Goal: Task Accomplishment & Management: Manage account settings

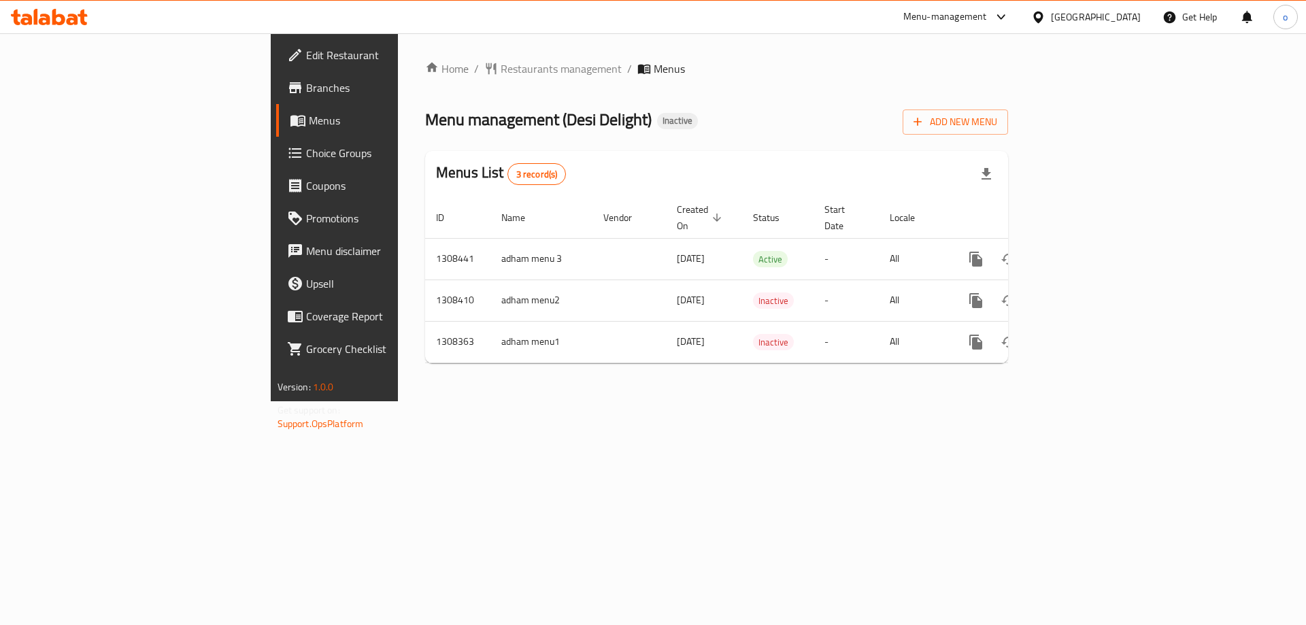
click at [309, 114] on span "Menus" at bounding box center [393, 120] width 169 height 16
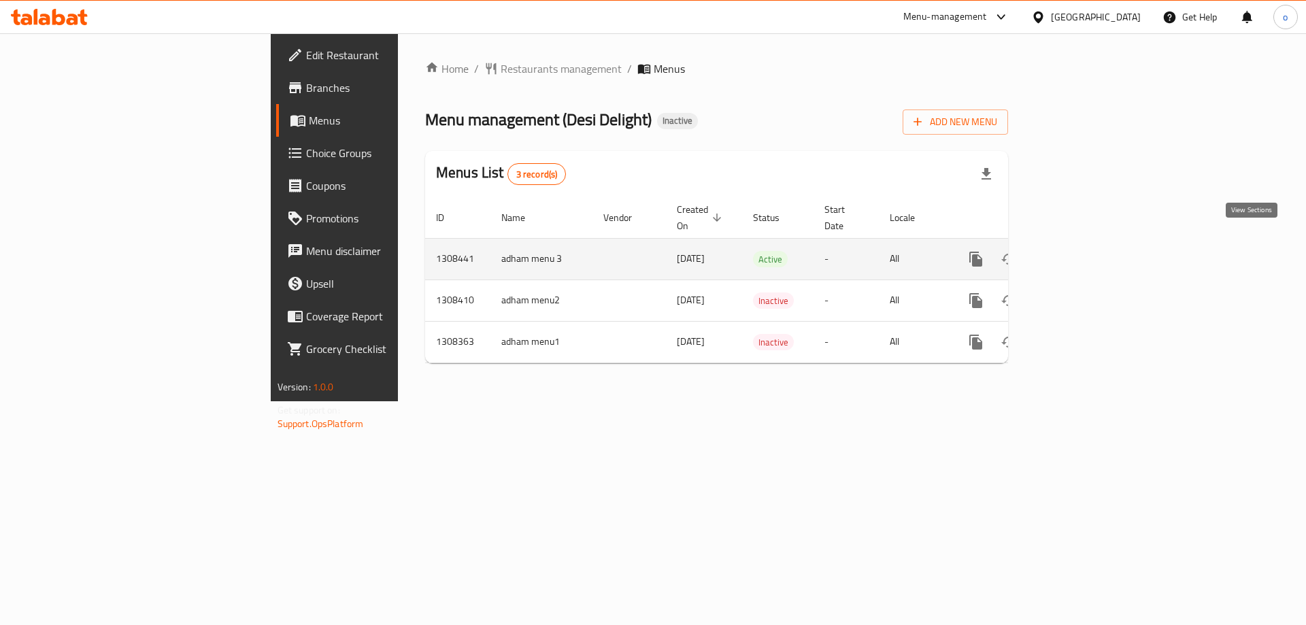
click at [1082, 251] on icon "enhanced table" at bounding box center [1074, 259] width 16 height 16
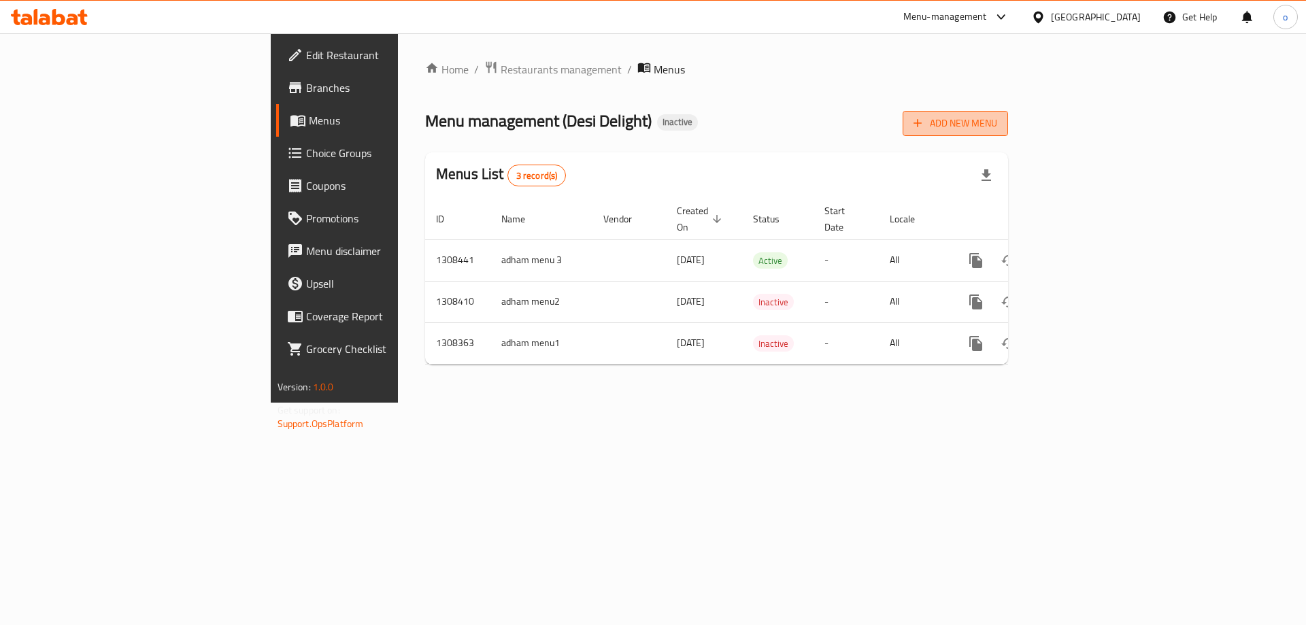
click at [1008, 133] on button "Add New Menu" at bounding box center [955, 123] width 105 height 25
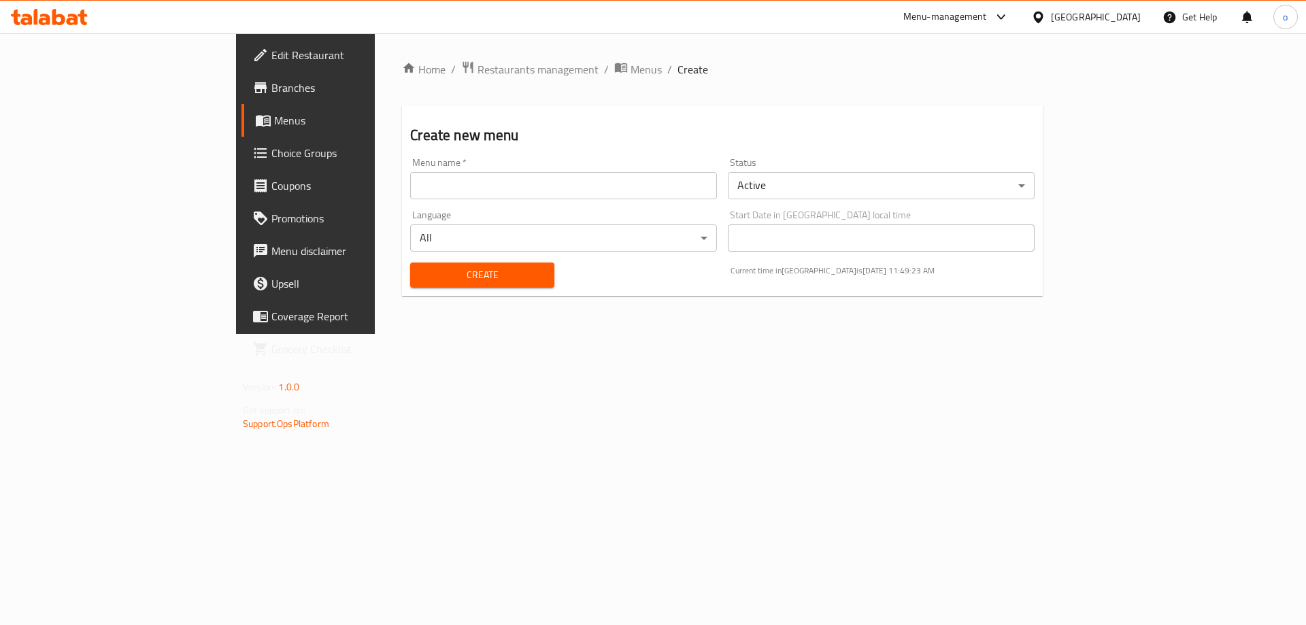
click at [420, 194] on input "text" at bounding box center [563, 185] width 307 height 27
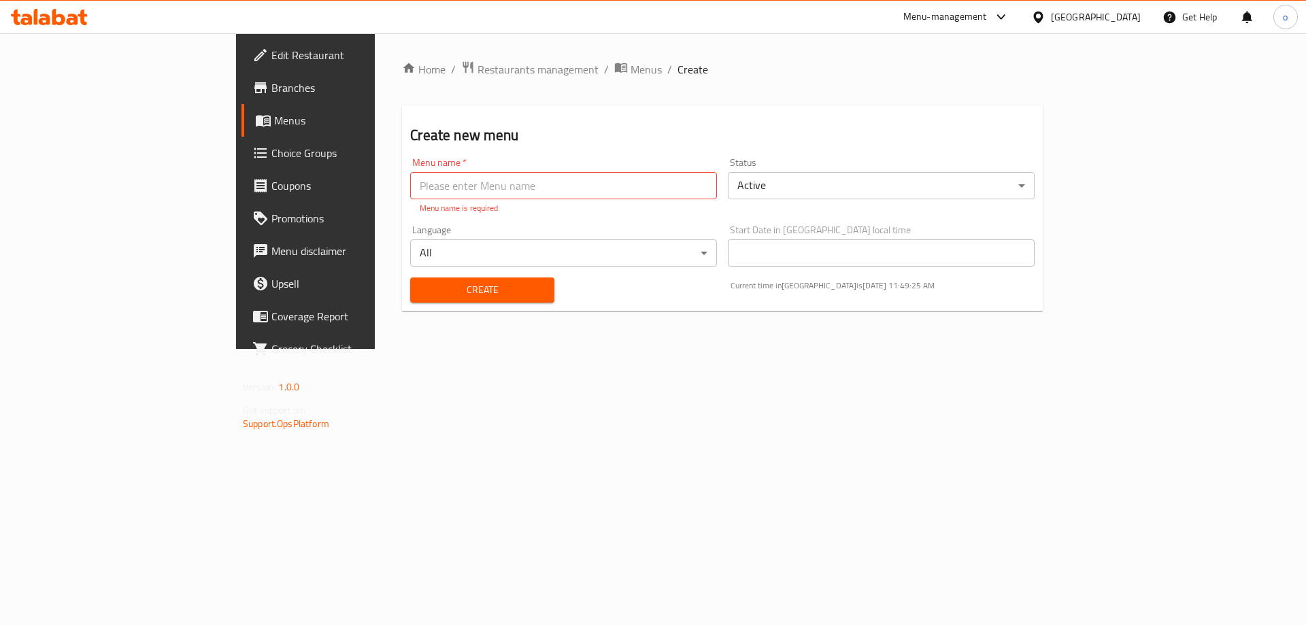
click at [571, 165] on div "Menu name   * Menu name * Menu name is required" at bounding box center [563, 186] width 307 height 56
click at [410, 181] on input "text" at bounding box center [563, 185] width 307 height 27
type input "omnia 16-9-2025"
click at [410, 278] on button "Create" at bounding box center [482, 290] width 144 height 25
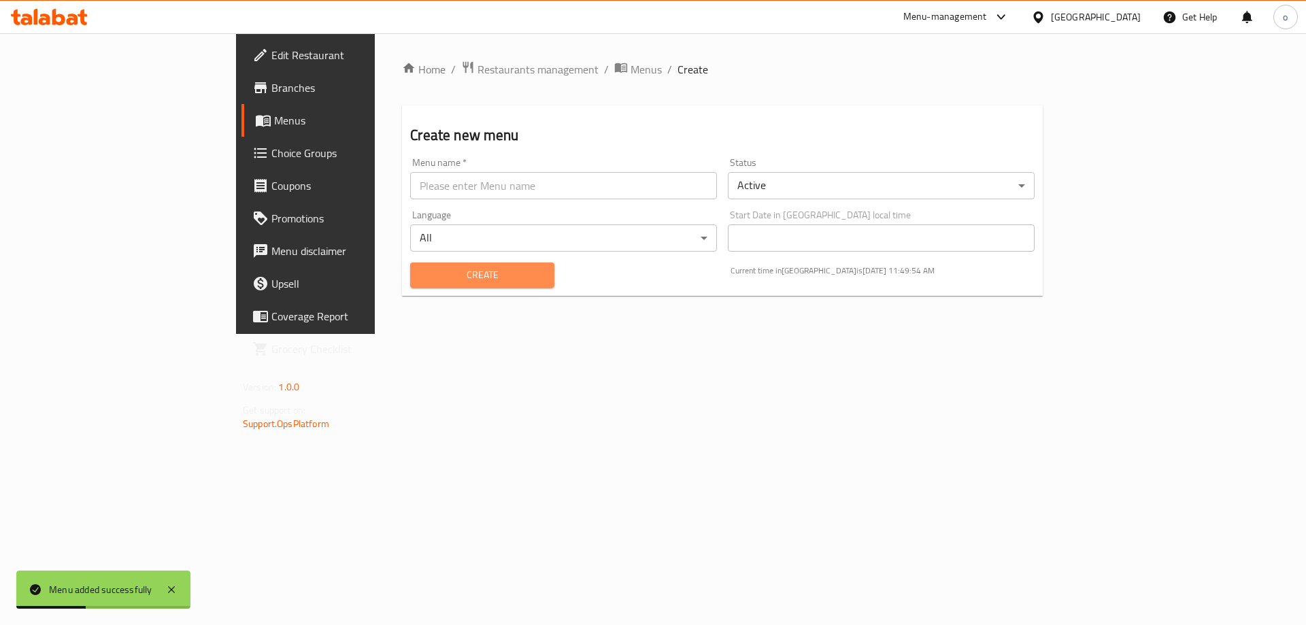
click at [421, 282] on span "Create" at bounding box center [482, 275] width 122 height 17
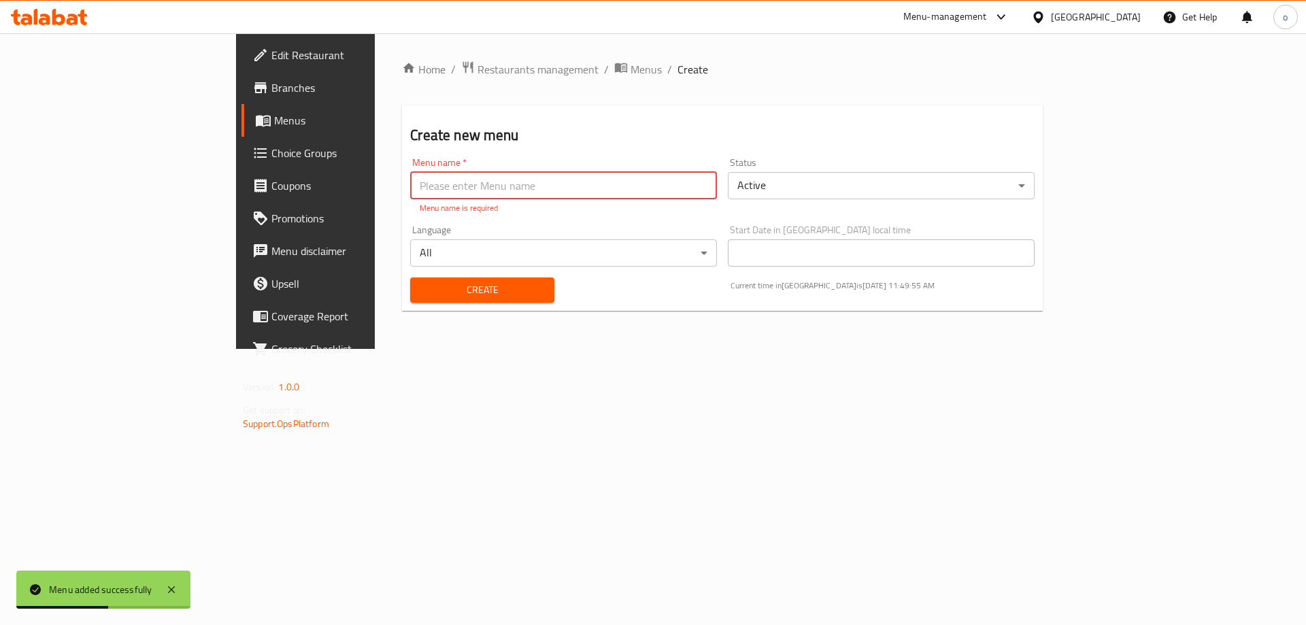
click at [474, 177] on input "text" at bounding box center [563, 185] width 307 height 27
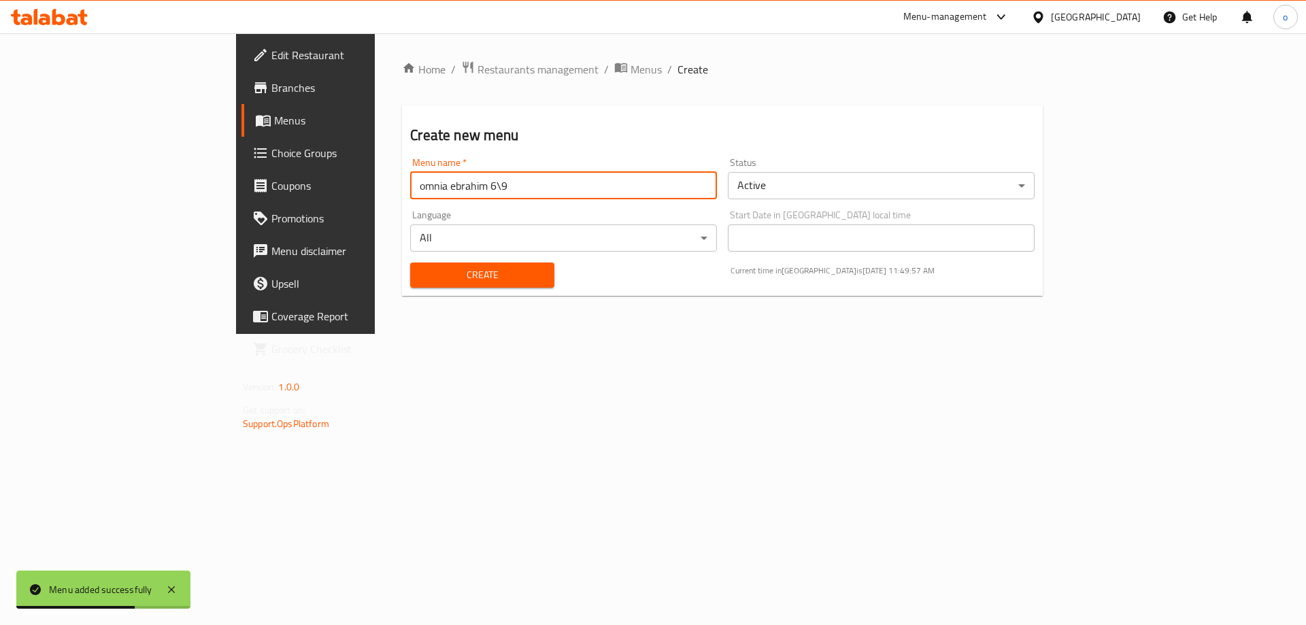
click at [410, 181] on input "omnia ebrahim 6\9" at bounding box center [563, 185] width 307 height 27
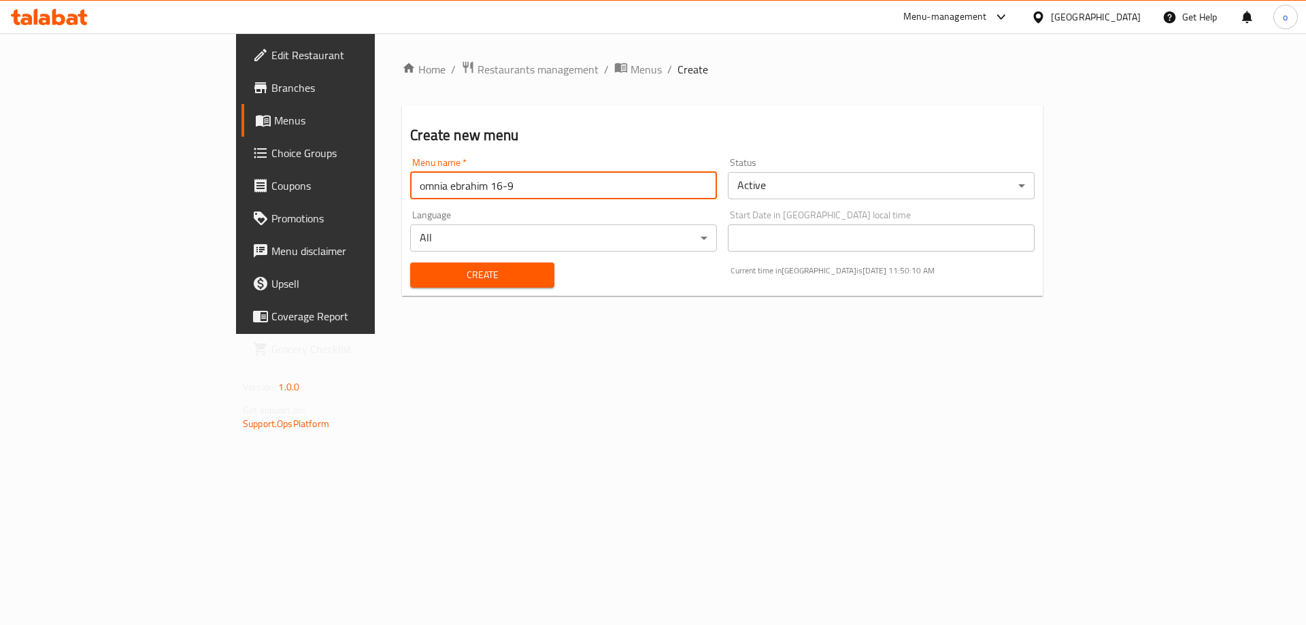
type input "omnia ebrahim 16-9"
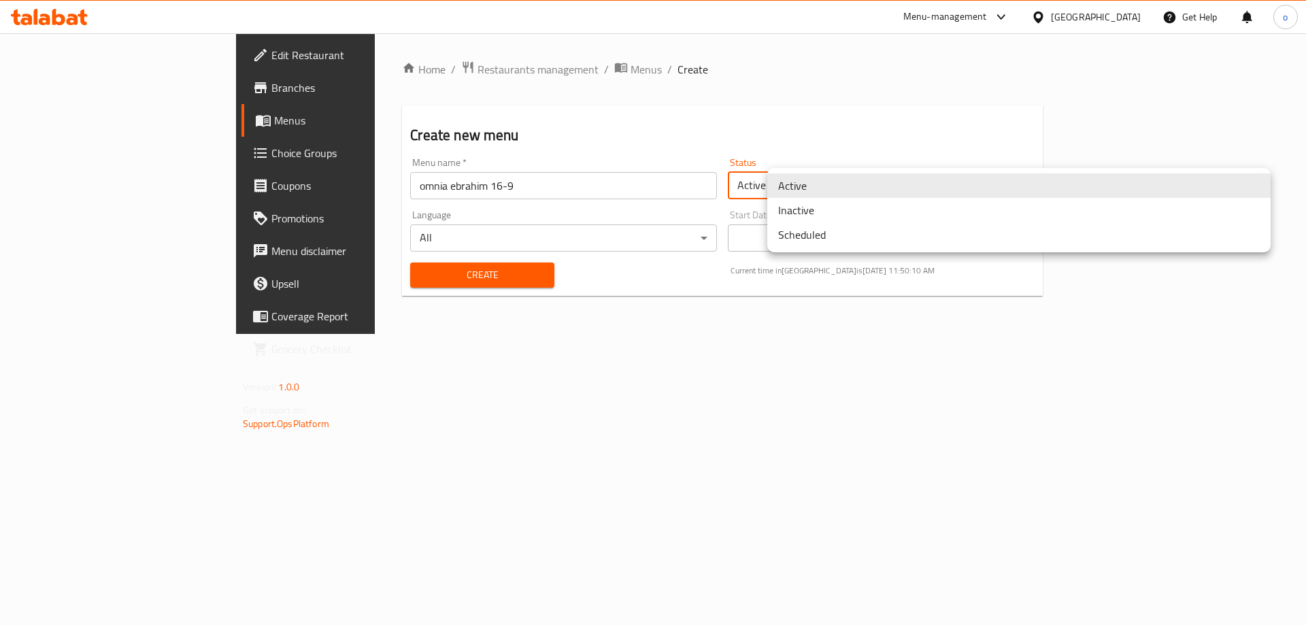
click at [869, 197] on body "​ Menu-management United Arab Emirates Get Help o Edit Restaurant Branches Menu…" at bounding box center [653, 329] width 1306 height 592
click at [881, 192] on li "Active" at bounding box center [1018, 185] width 503 height 24
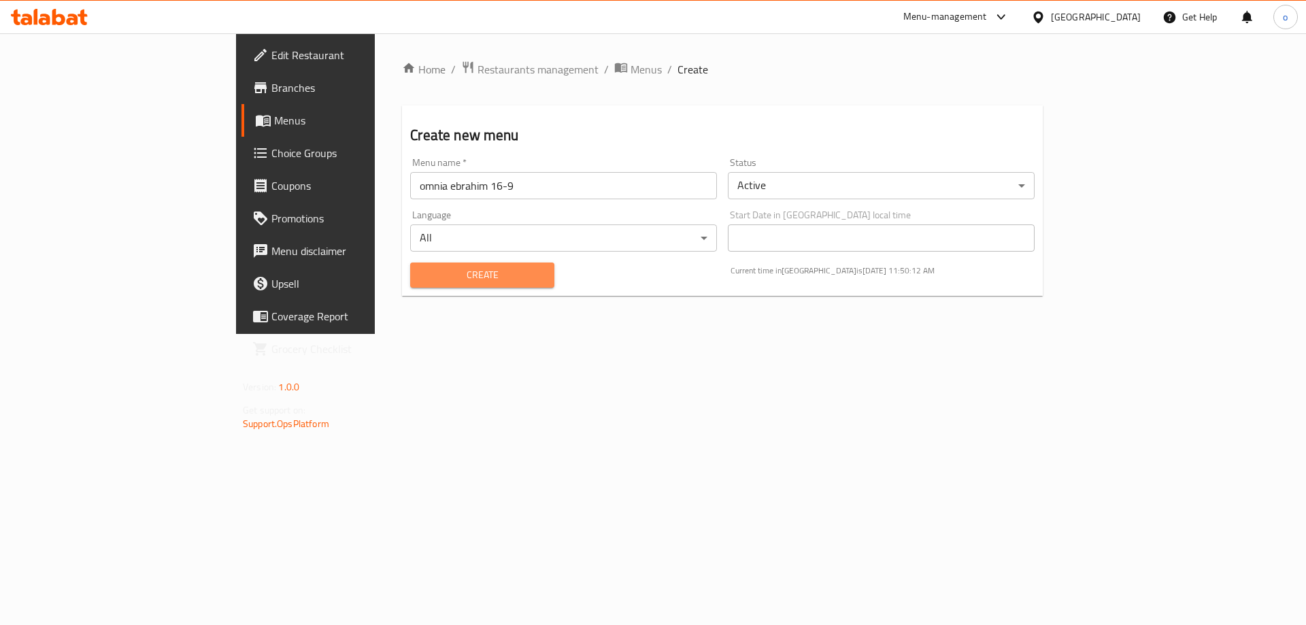
click at [421, 268] on span "Create" at bounding box center [482, 275] width 122 height 17
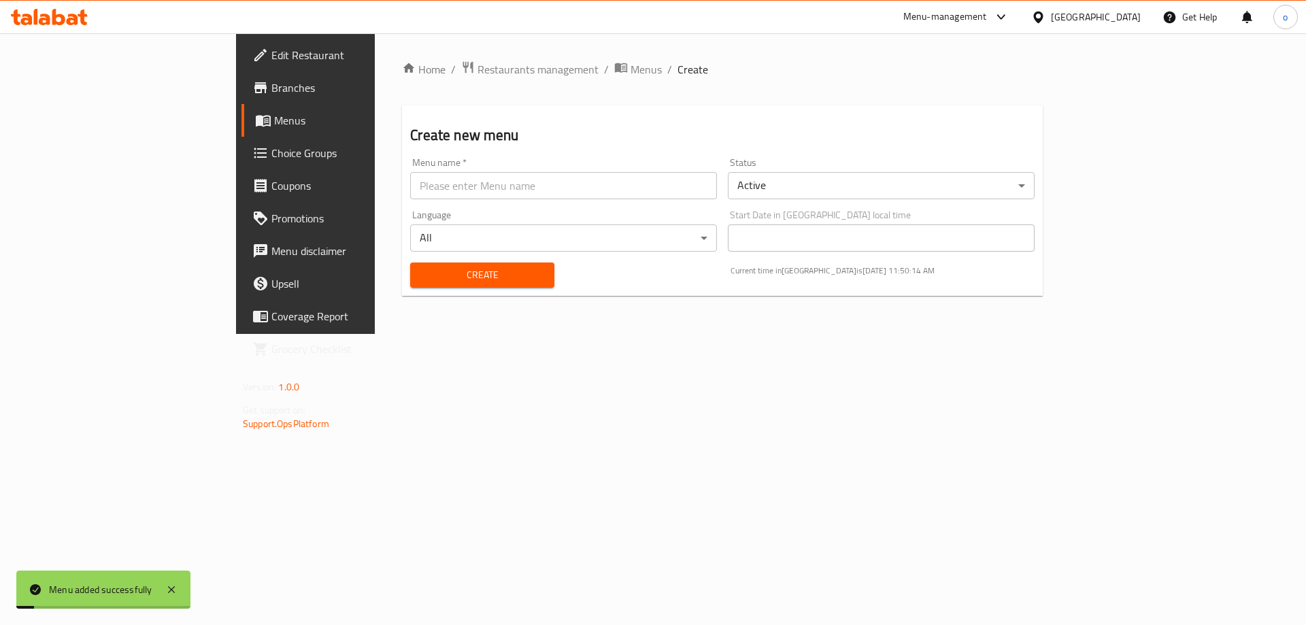
click at [274, 114] on span "Menus" at bounding box center [358, 120] width 169 height 16
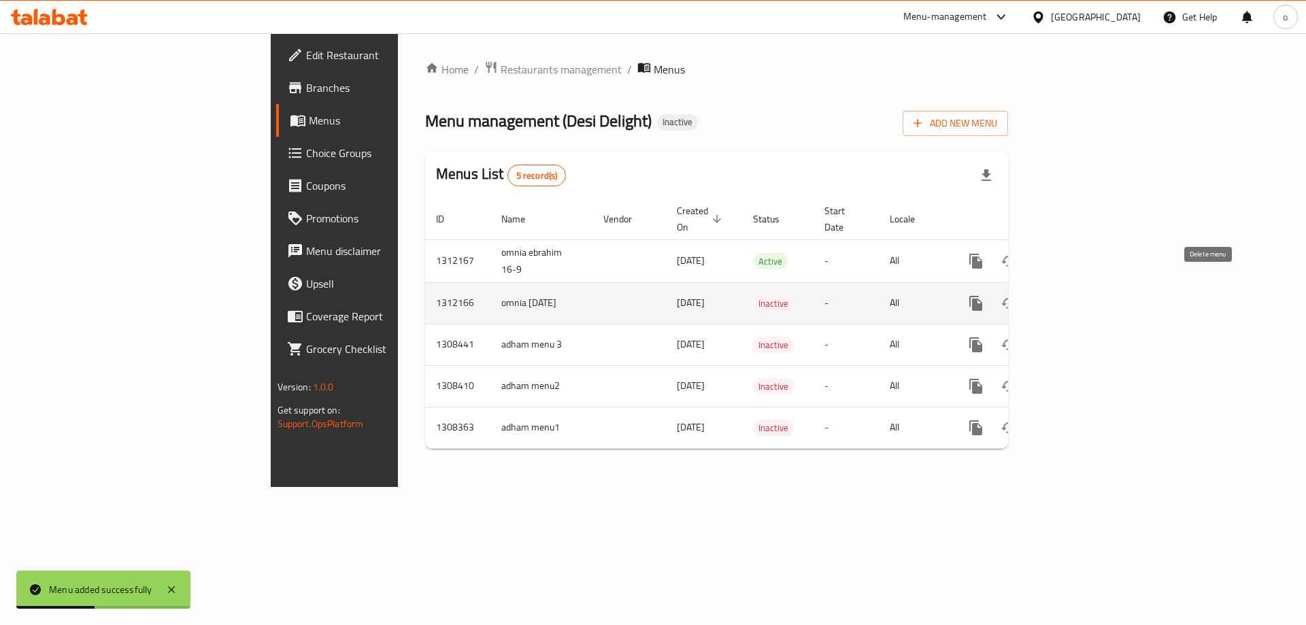
click at [1046, 297] on icon "enhanced table" at bounding box center [1042, 303] width 10 height 12
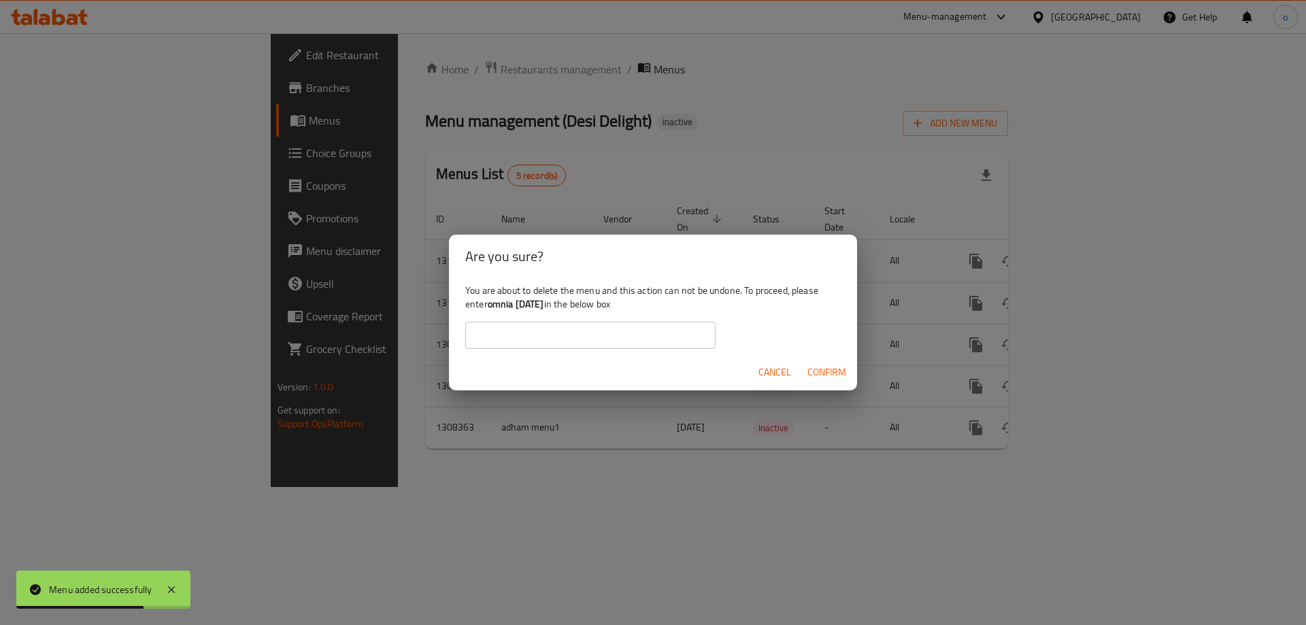
click at [782, 367] on span "Cancel" at bounding box center [775, 372] width 33 height 17
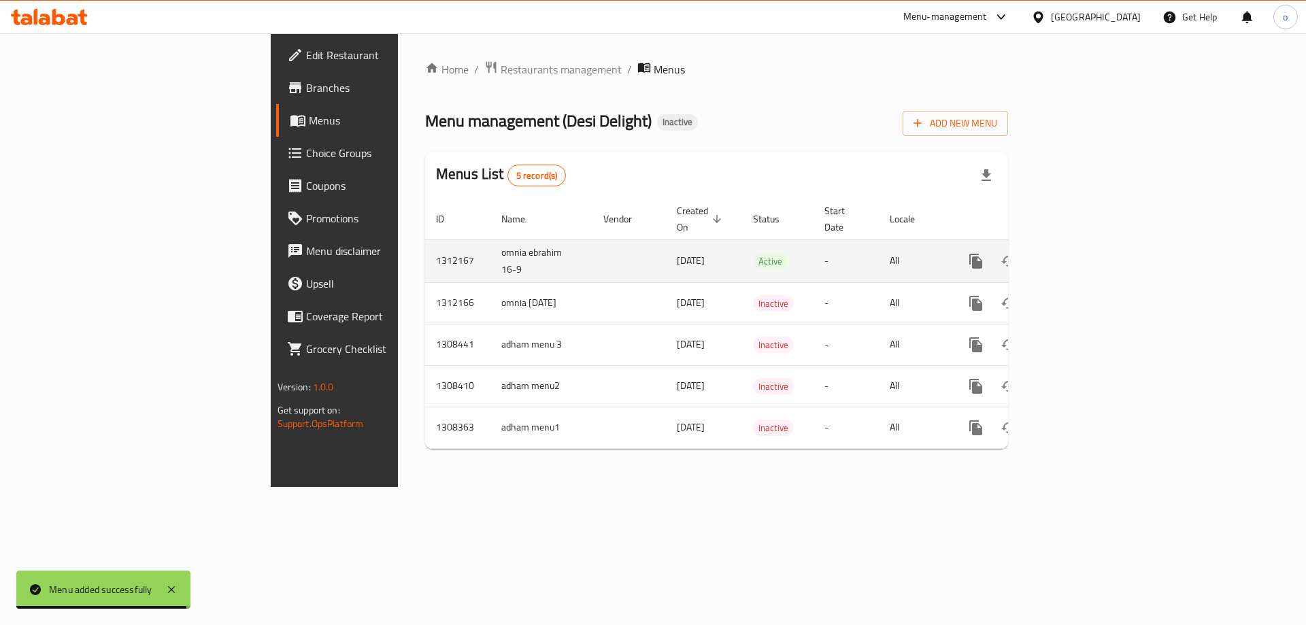
click at [1050, 253] on icon "enhanced table" at bounding box center [1041, 261] width 16 height 16
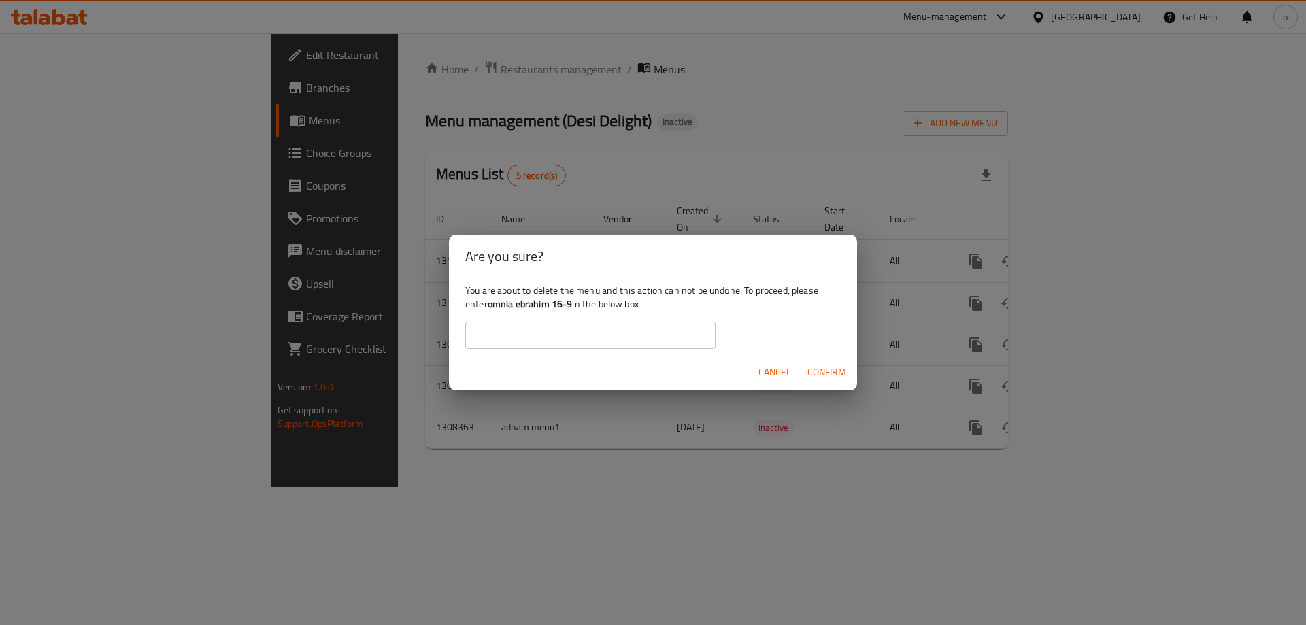
click at [831, 365] on span "Confirm" at bounding box center [827, 372] width 39 height 17
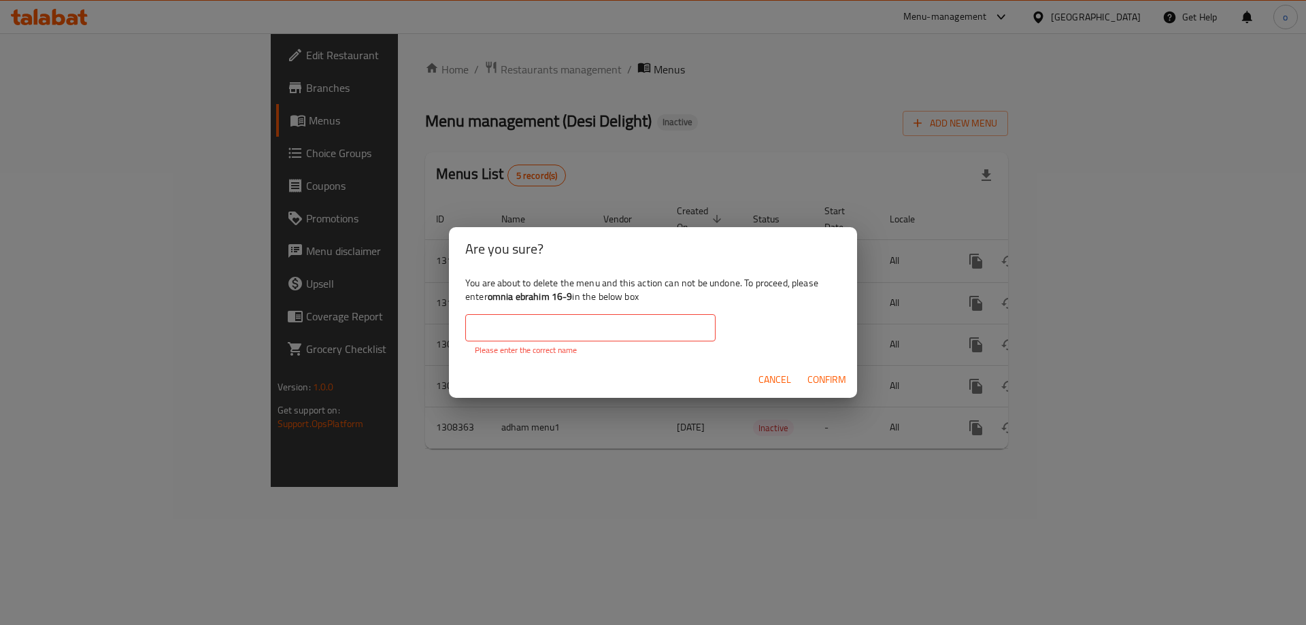
click at [541, 290] on b "omnia ebrahim 16-9" at bounding box center [530, 297] width 85 height 18
drag, startPoint x: 572, startPoint y: 294, endPoint x: 490, endPoint y: 293, distance: 82.3
click at [490, 293] on b "omnia ebrahim 16-9" at bounding box center [530, 297] width 85 height 18
copy b "omnia ebrahim 16-9"
click at [527, 337] on input "text" at bounding box center [590, 327] width 250 height 27
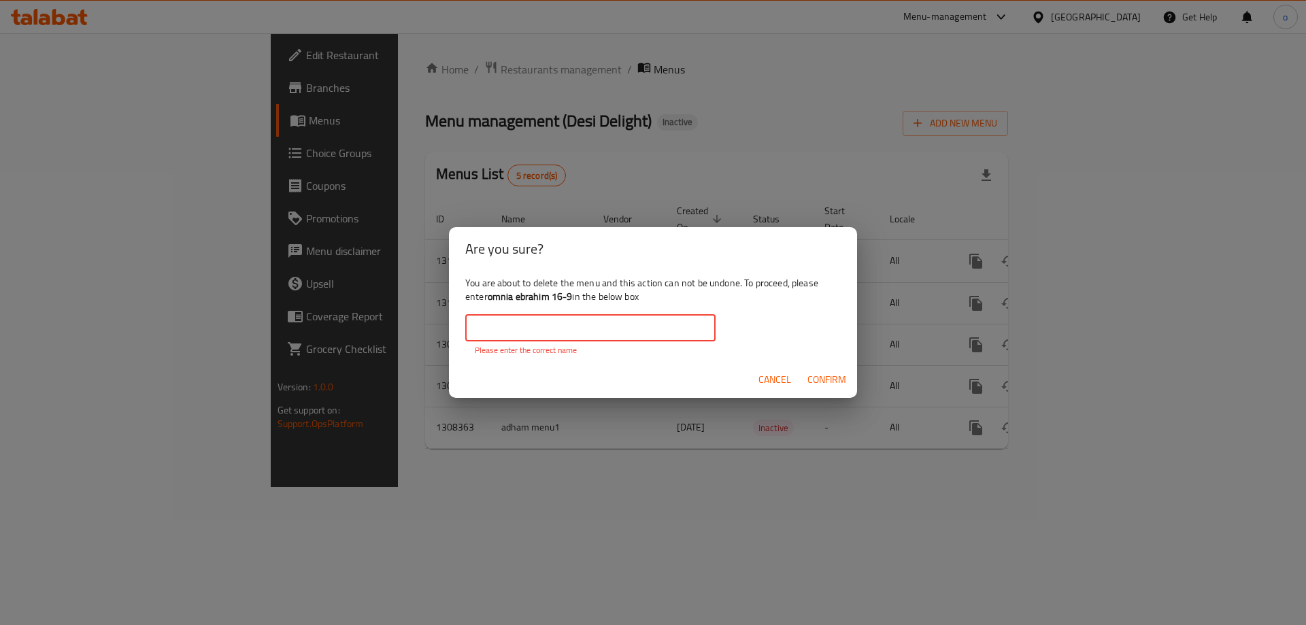
paste input "omnia ebrahim 16-9"
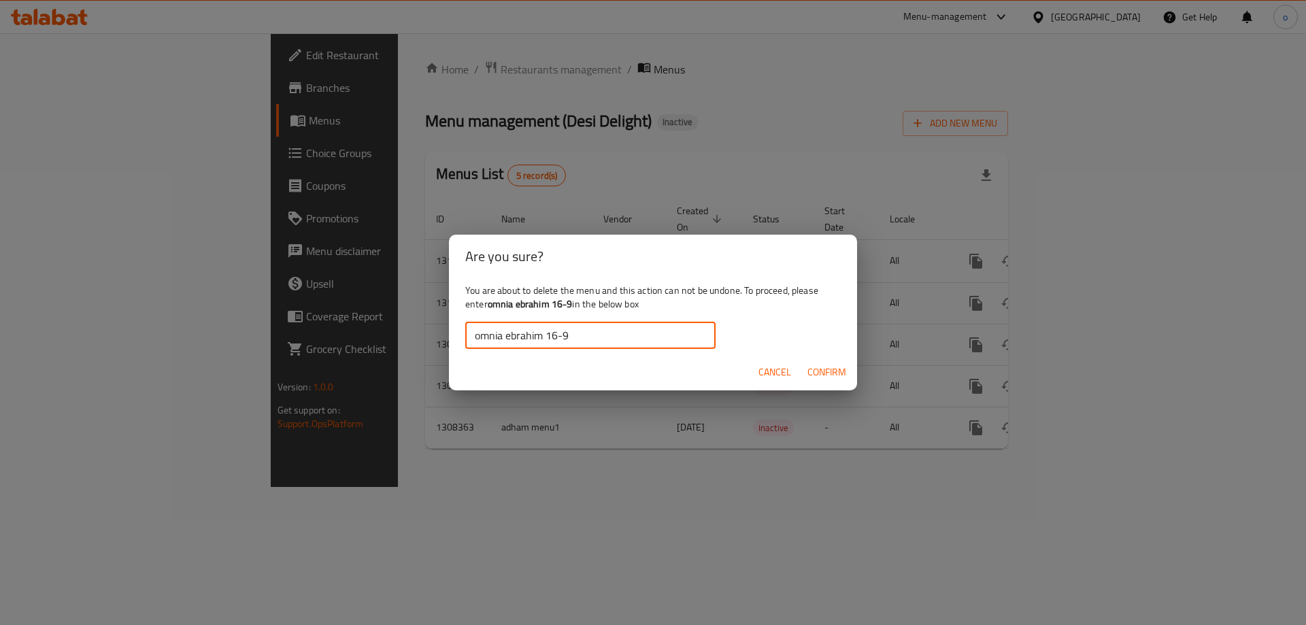
type input "omnia ebrahim 16-9"
click at [840, 361] on button "Confirm" at bounding box center [827, 372] width 50 height 25
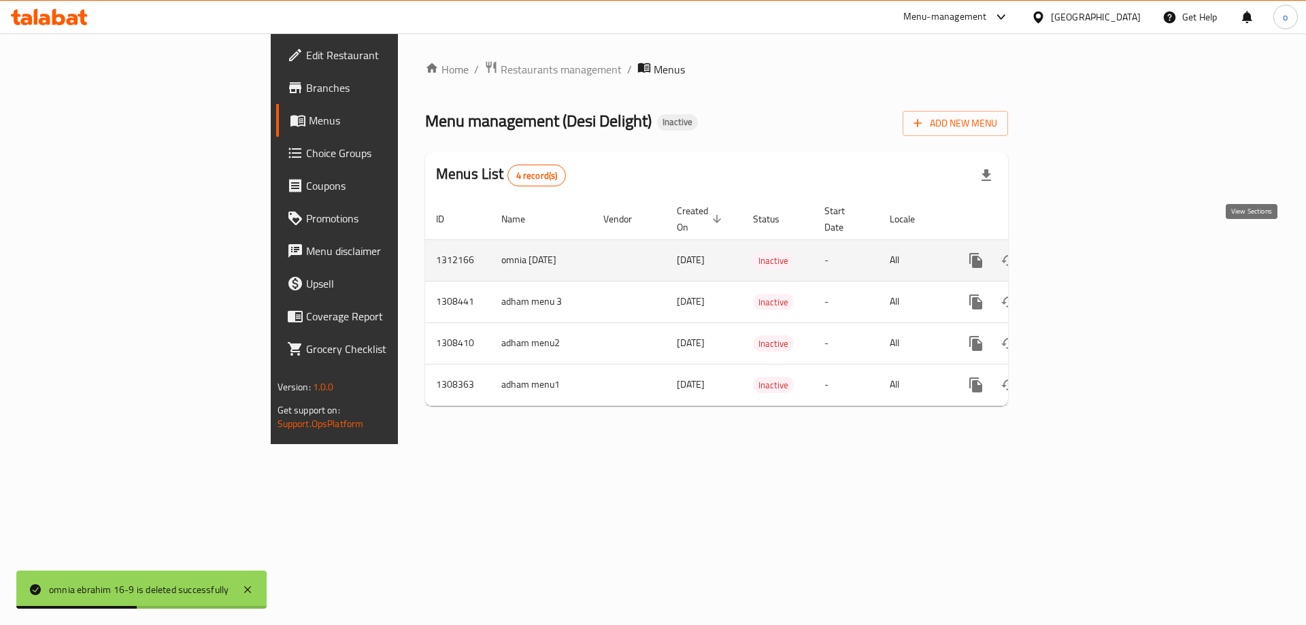
click at [1082, 252] on icon "enhanced table" at bounding box center [1074, 260] width 16 height 16
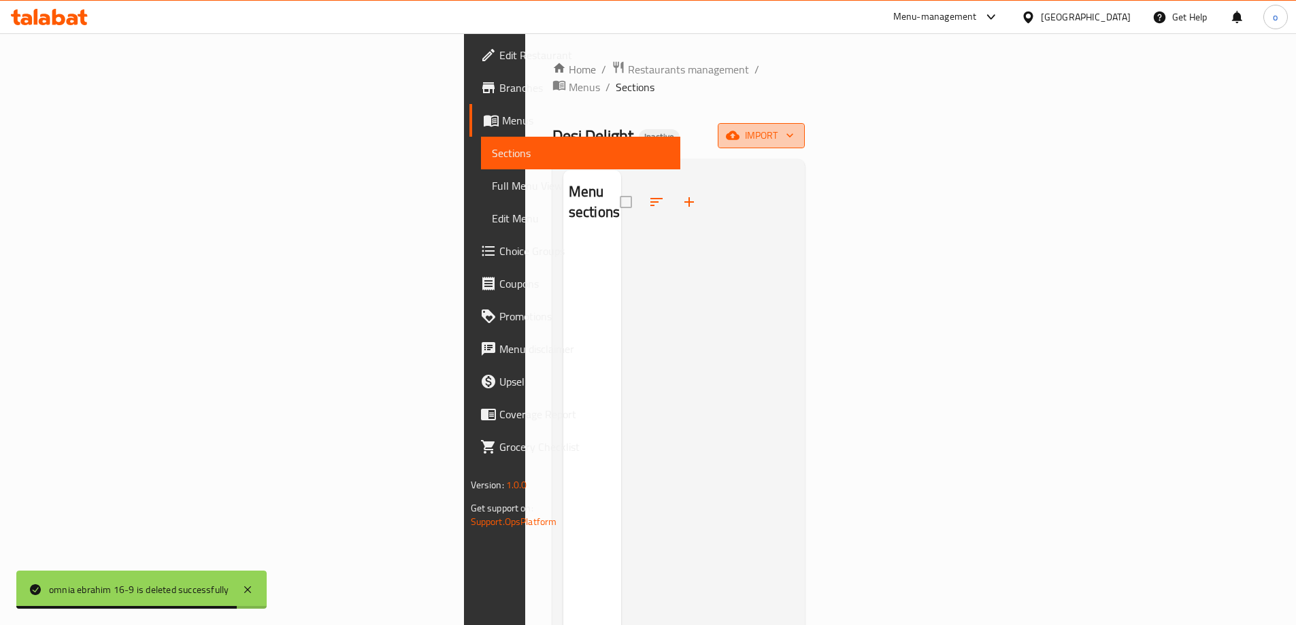
click at [794, 127] on span "import" at bounding box center [761, 135] width 65 height 17
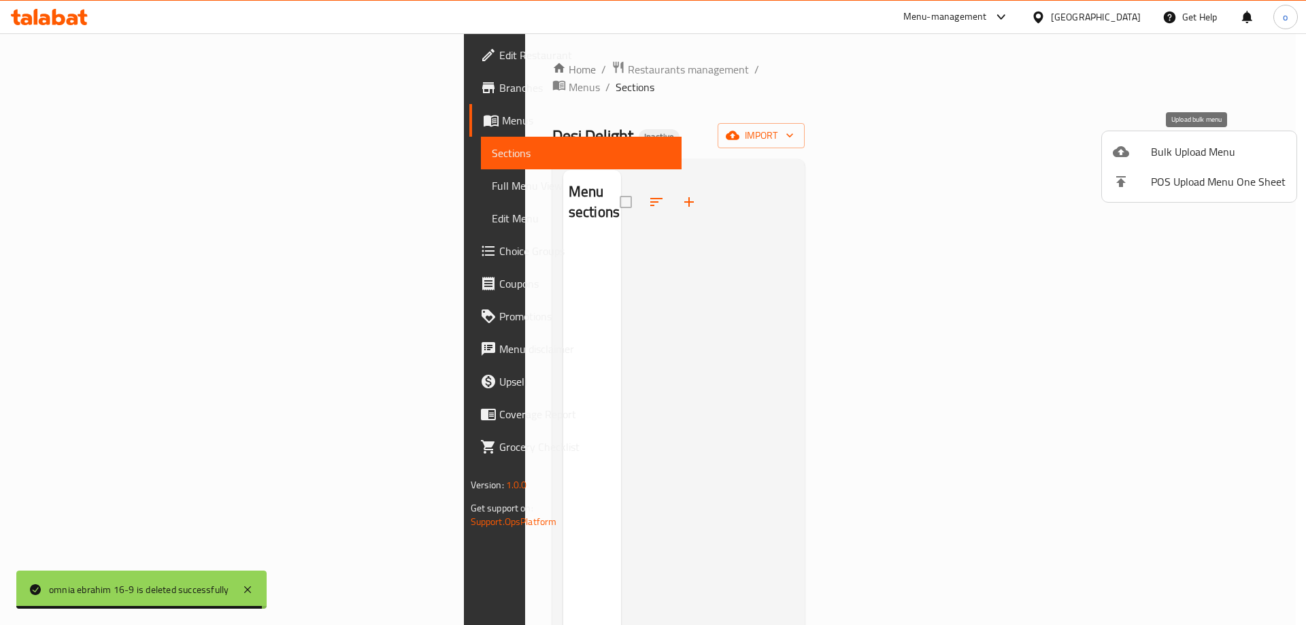
click at [1201, 159] on span "Bulk Upload Menu" at bounding box center [1218, 152] width 135 height 16
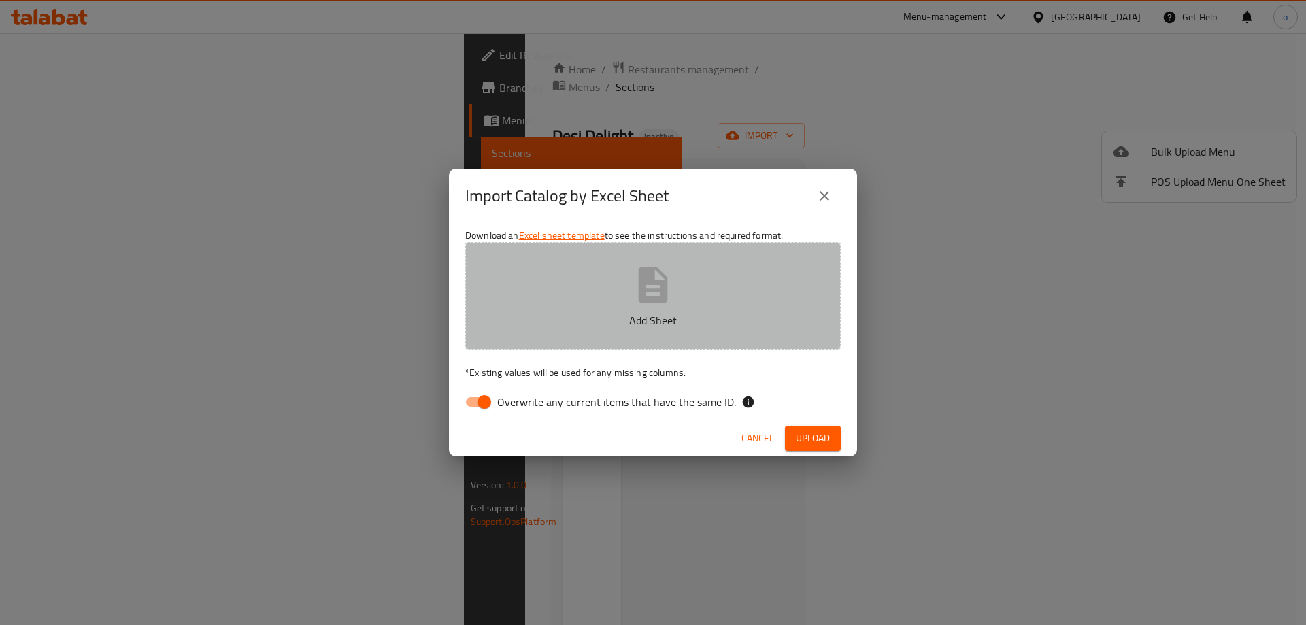
click at [548, 269] on button "Add Sheet" at bounding box center [653, 295] width 376 height 107
click at [544, 334] on button "Add Sheet" at bounding box center [653, 295] width 376 height 107
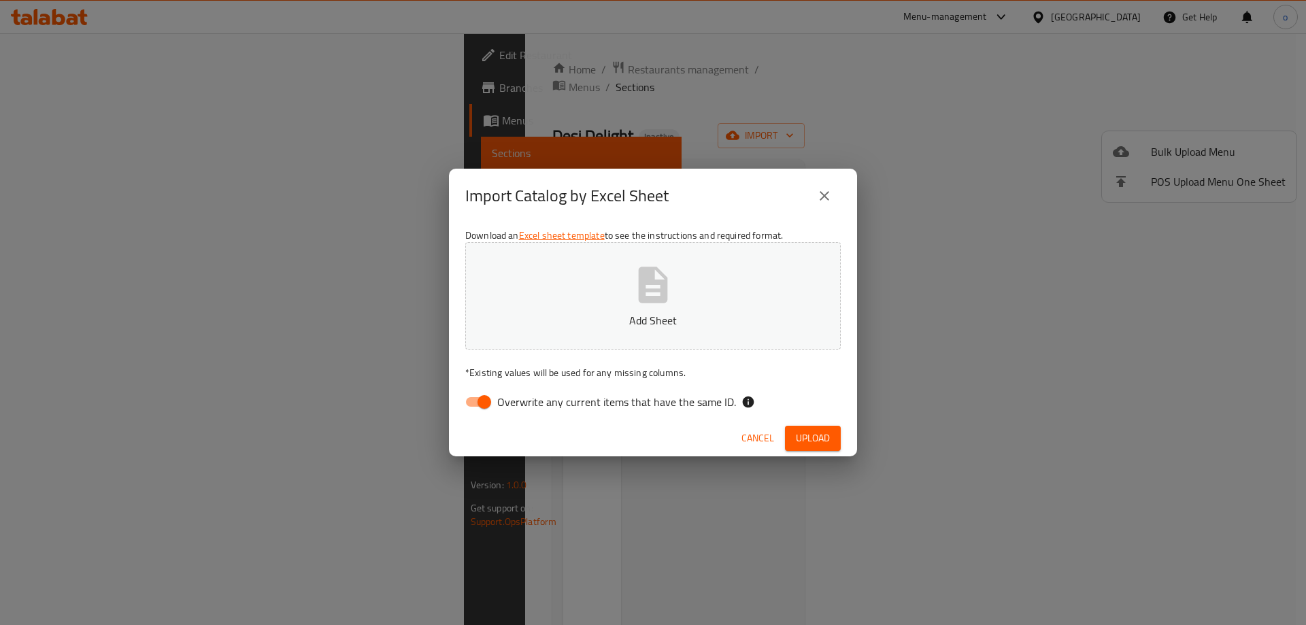
click at [661, 308] on button "Add Sheet" at bounding box center [653, 295] width 376 height 107
click at [476, 407] on input "Overwrite any current items that have the same ID." at bounding box center [485, 402] width 78 height 26
checkbox input "false"
click at [825, 435] on span "Upload" at bounding box center [813, 438] width 34 height 17
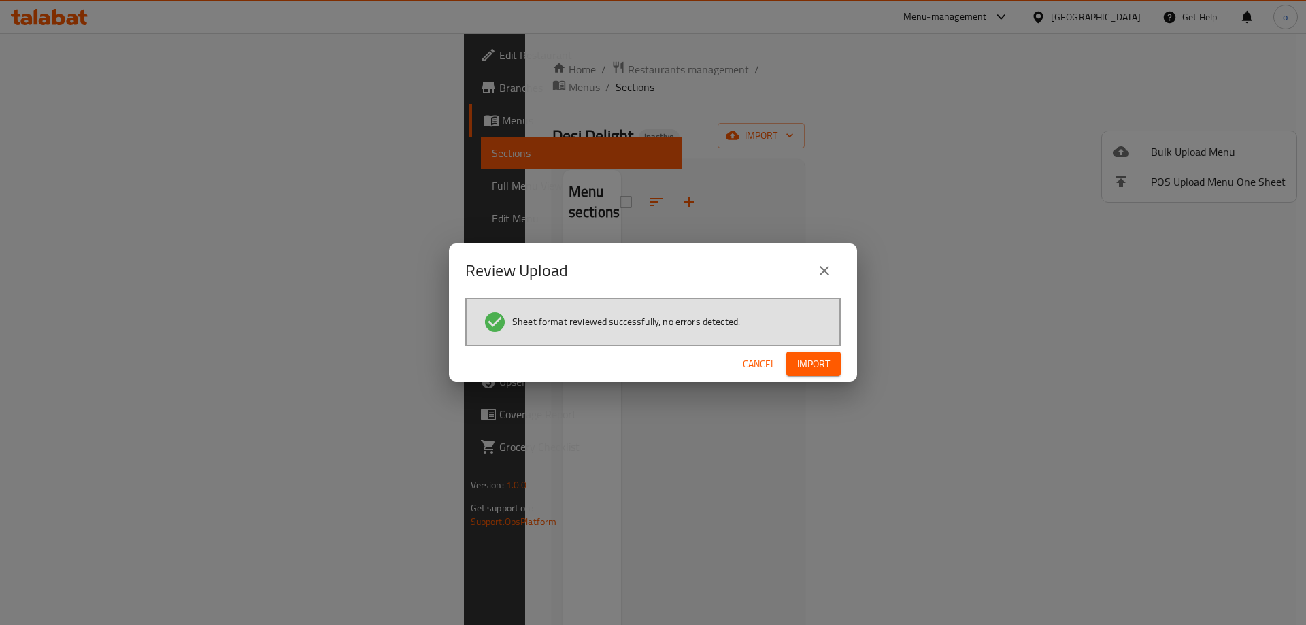
click at [814, 363] on span "Import" at bounding box center [813, 364] width 33 height 17
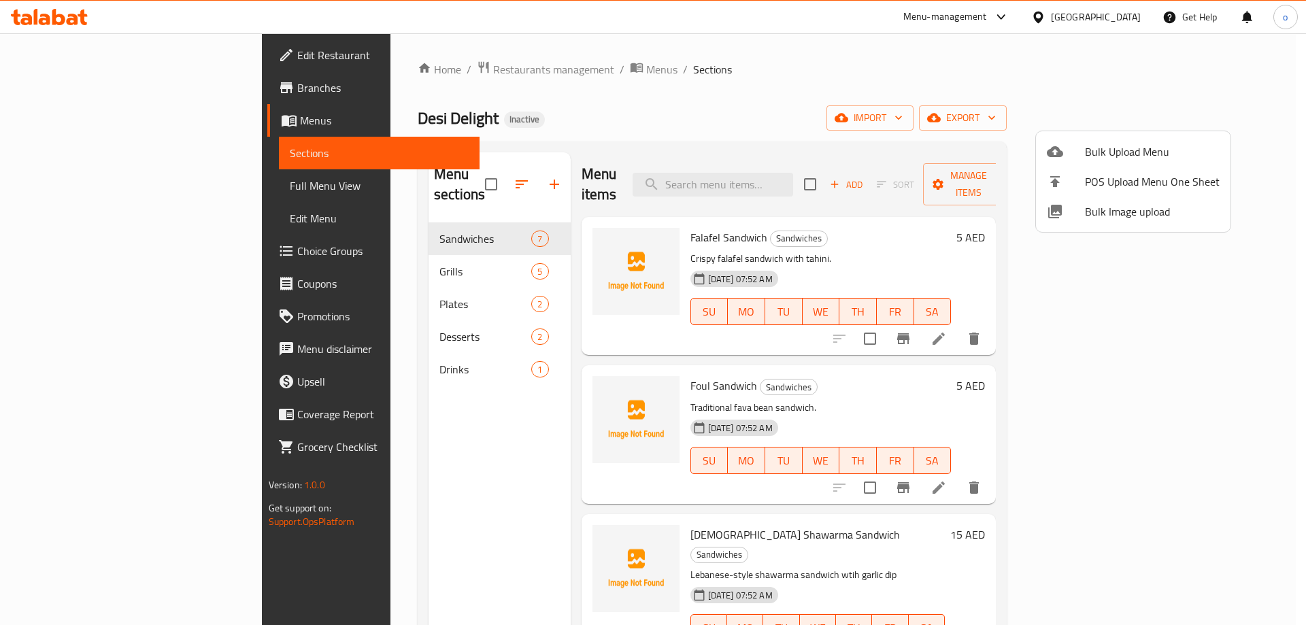
click at [403, 410] on div at bounding box center [653, 312] width 1306 height 625
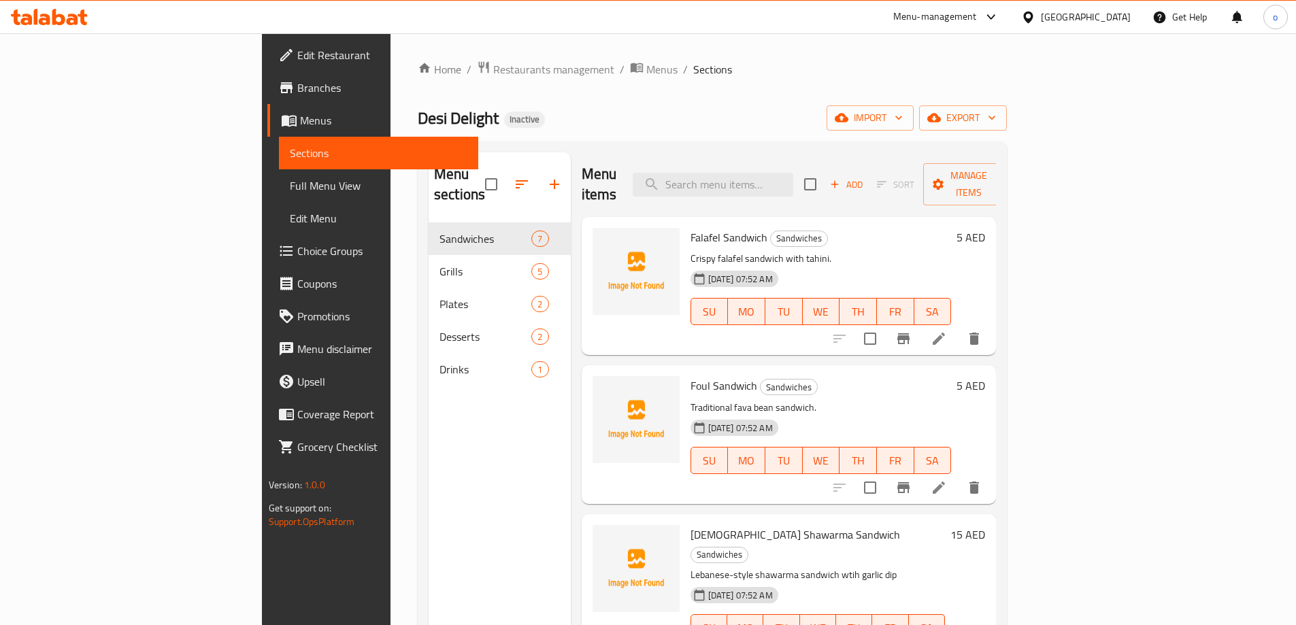
scroll to position [190, 0]
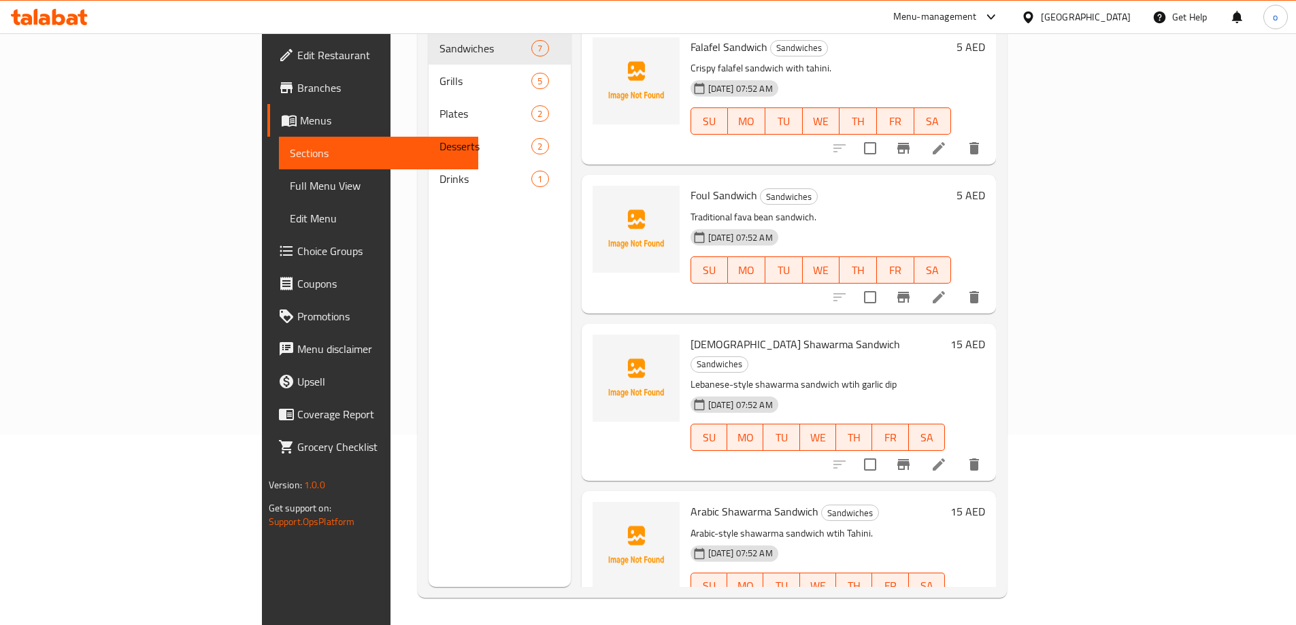
click at [279, 198] on link "Full Menu View" at bounding box center [378, 185] width 199 height 33
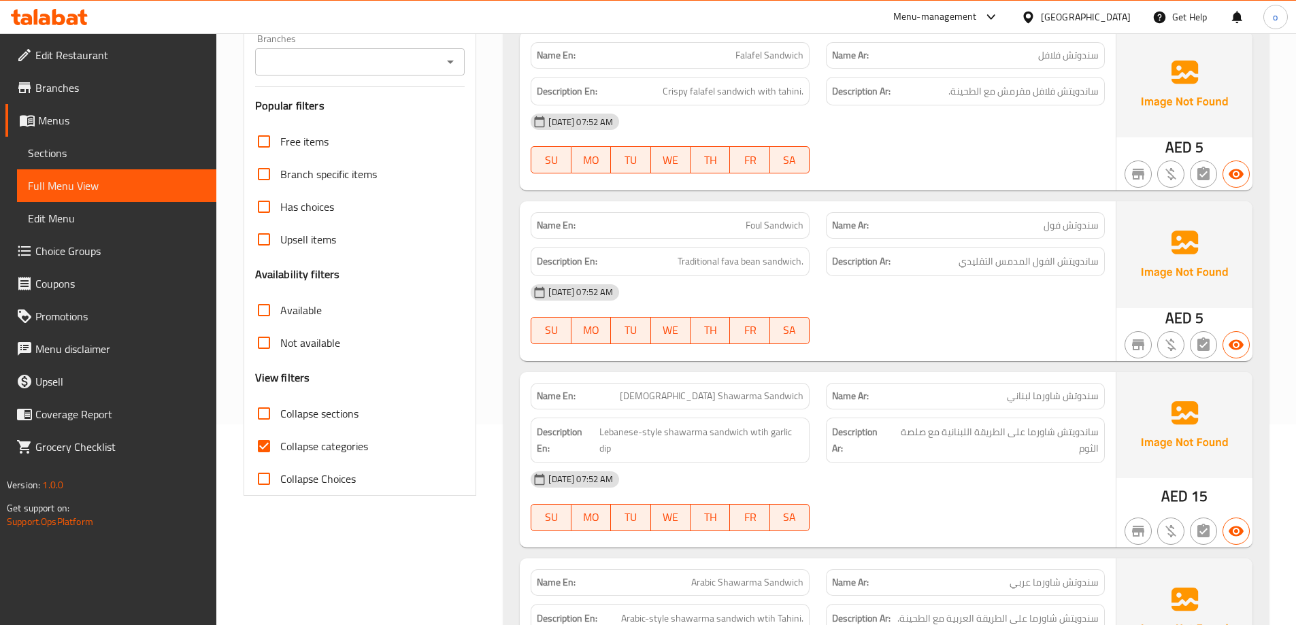
scroll to position [327, 0]
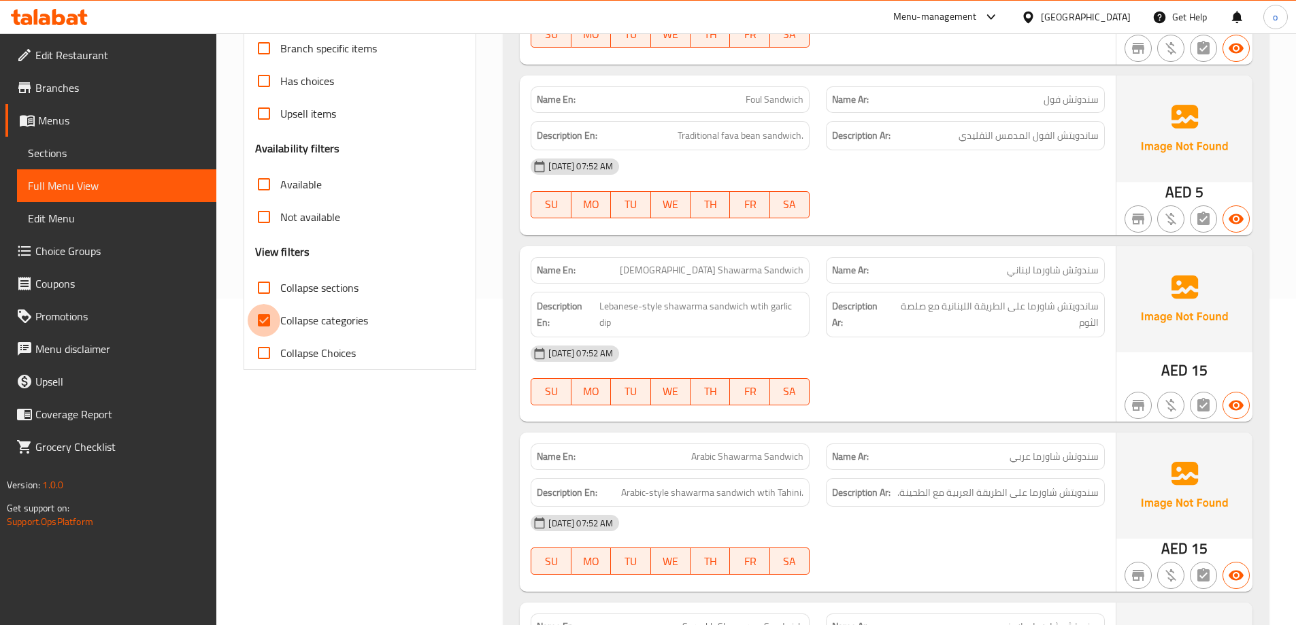
click at [270, 320] on input "Collapse categories" at bounding box center [264, 320] width 33 height 33
checkbox input "false"
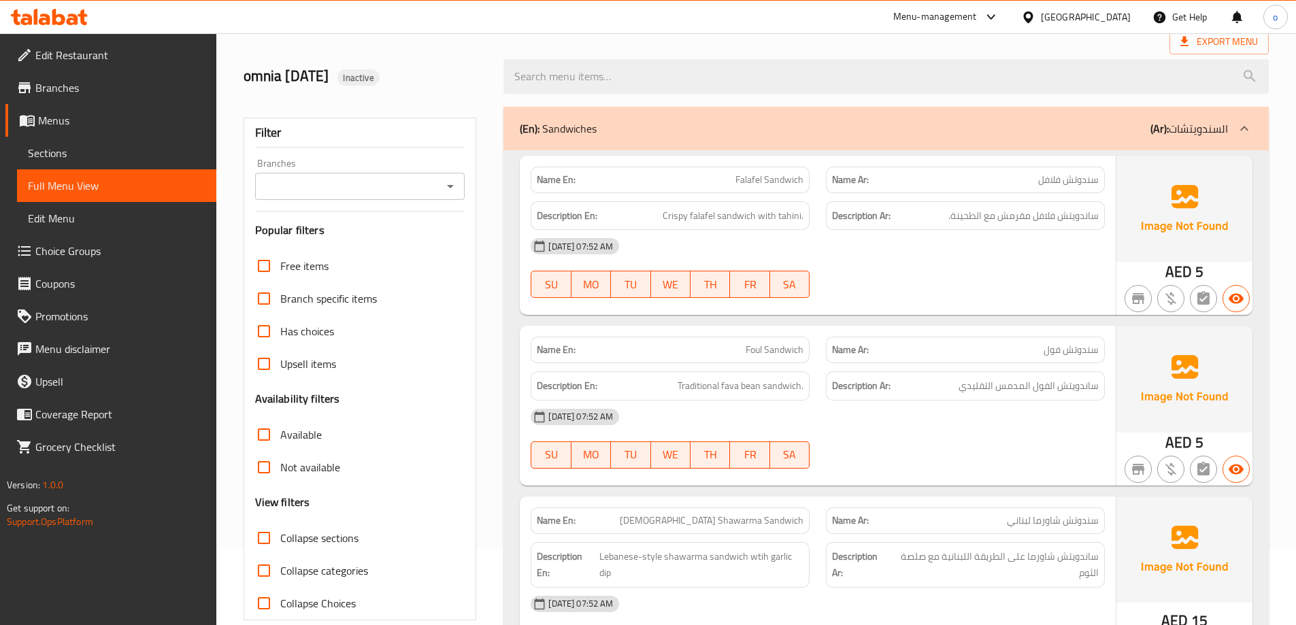
scroll to position [0, 0]
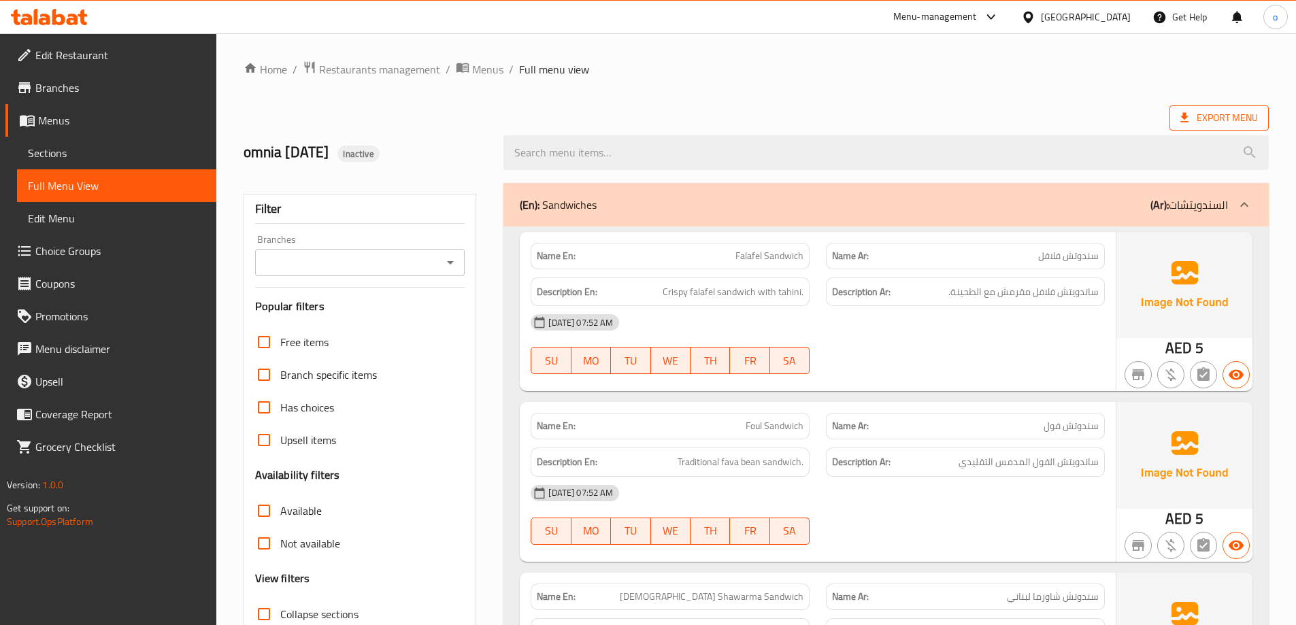
click at [1219, 122] on span "Export Menu" at bounding box center [1219, 118] width 78 height 17
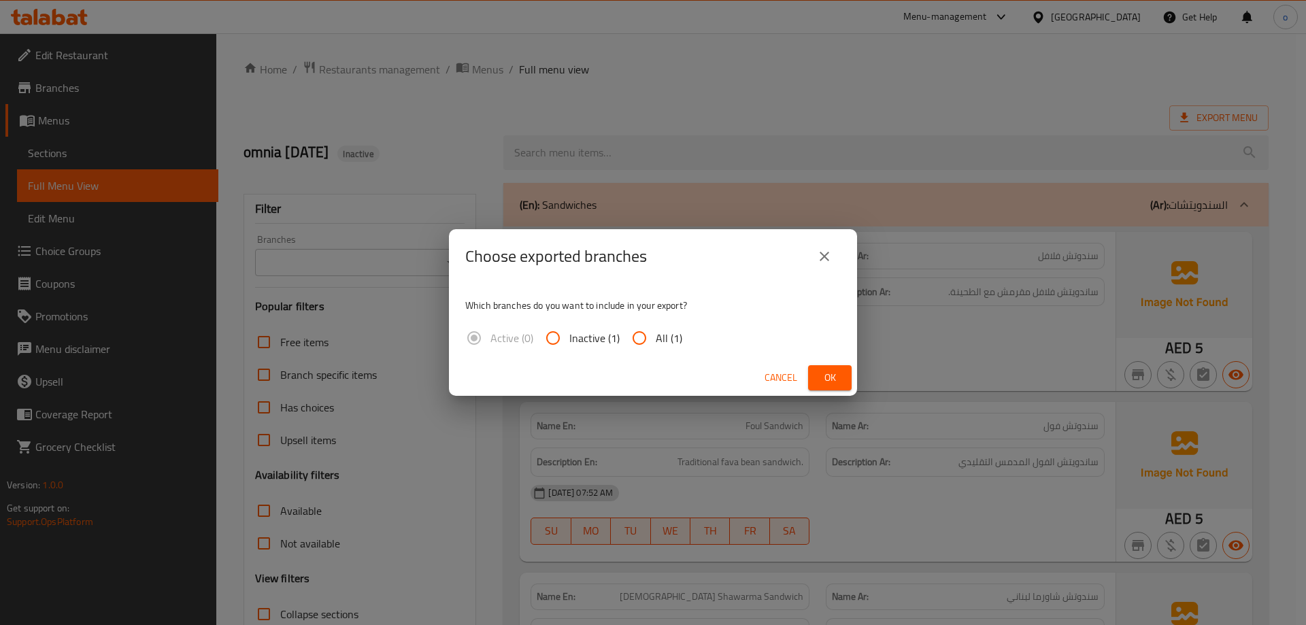
click at [657, 337] on span "All (1)" at bounding box center [669, 338] width 27 height 16
click at [656, 337] on input "All (1)" at bounding box center [639, 338] width 33 height 33
radio input "true"
click at [818, 377] on button "Ok" at bounding box center [830, 377] width 44 height 25
